Goal: Information Seeking & Learning: Learn about a topic

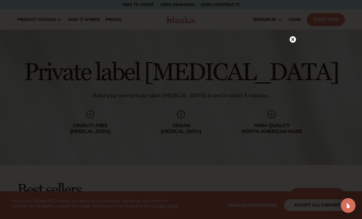
click at [293, 44] on div at bounding box center [293, 39] width 6 height 11
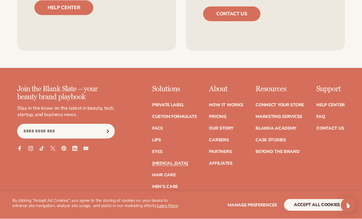
scroll to position [1103, 0]
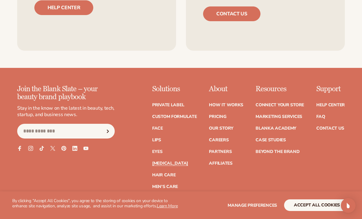
click at [222, 114] on link "Pricing" at bounding box center [217, 116] width 17 height 4
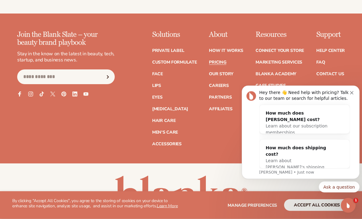
scroll to position [1262, 0]
click at [155, 107] on link "[MEDICAL_DATA]" at bounding box center [170, 109] width 36 height 4
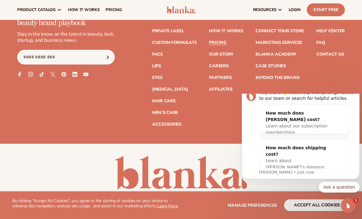
scroll to position [1269, 0]
